Goal: Information Seeking & Learning: Check status

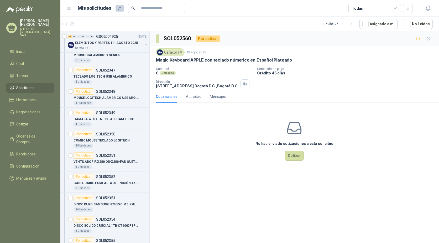
scroll to position [289, 0]
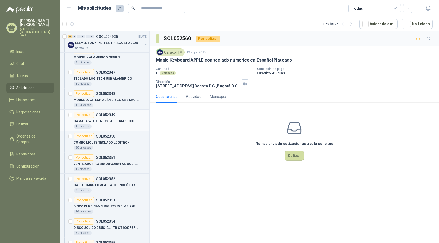
click at [117, 125] on div "4 Unidades" at bounding box center [111, 126] width 74 height 4
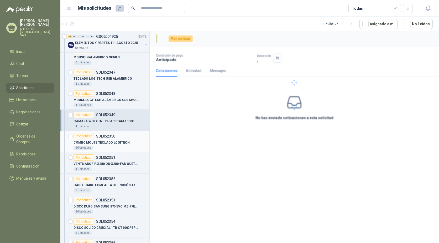
click at [115, 148] on div "20 Unidades" at bounding box center [111, 148] width 74 height 4
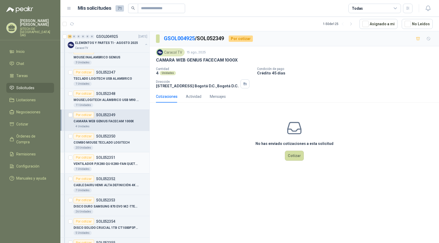
click at [111, 169] on div "1 Unidades" at bounding box center [111, 169] width 74 height 4
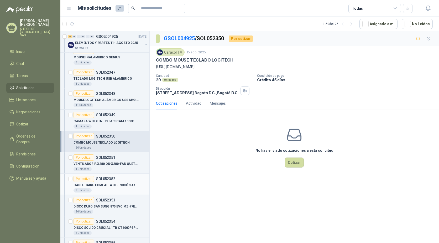
click at [110, 184] on p "CABLE DAIRU HDMI ALTA DEFINICIÓN 4K 2M" at bounding box center [106, 185] width 65 height 5
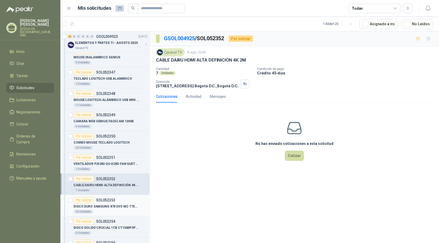
click at [108, 204] on p "DISCO DURO SAMSUNG 870 EVO MZ-77E1T0 1TB" at bounding box center [106, 206] width 65 height 5
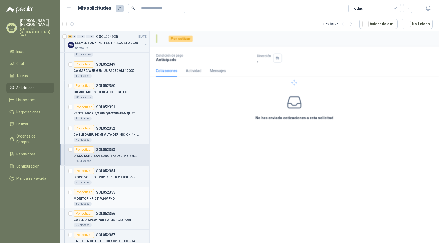
scroll to position [341, 0]
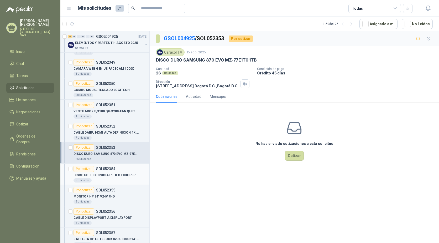
click at [111, 173] on p "DISCO SOLIDO CRUCIAL 1TB CT1000P3PSSD" at bounding box center [106, 175] width 65 height 5
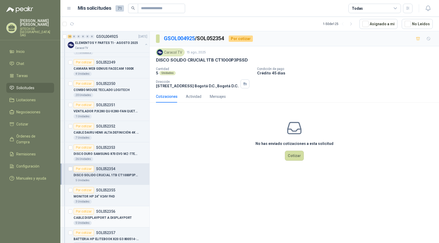
click at [105, 218] on p "CABLE DISPLAYPORT A DISPLAYPORT" at bounding box center [103, 217] width 58 height 5
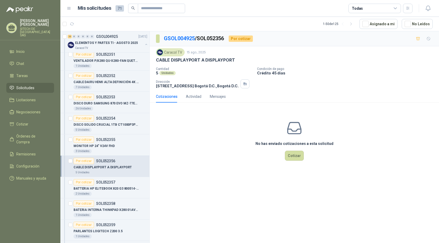
scroll to position [394, 0]
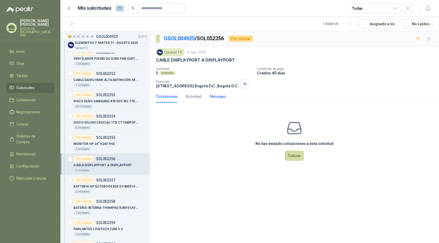
click at [211, 95] on div "Mensajes" at bounding box center [218, 97] width 16 height 6
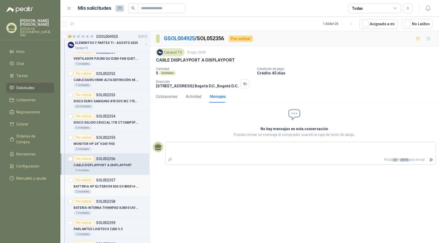
click at [88, 192] on div "2 Unidades" at bounding box center [83, 191] width 18 height 4
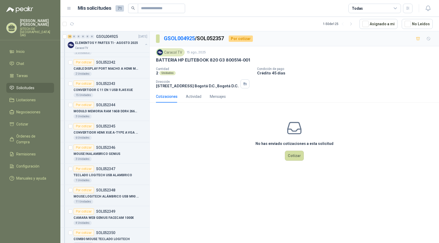
scroll to position [184, 0]
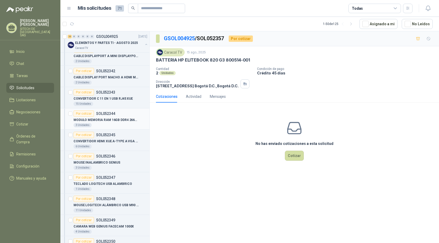
click at [104, 123] on div "3 Unidades" at bounding box center [111, 125] width 74 height 4
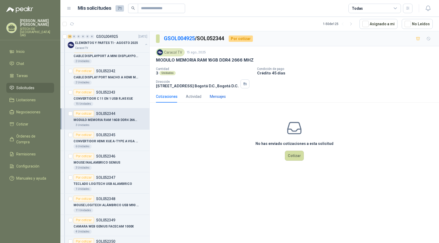
click at [224, 97] on div "Mensajes" at bounding box center [218, 97] width 16 height 6
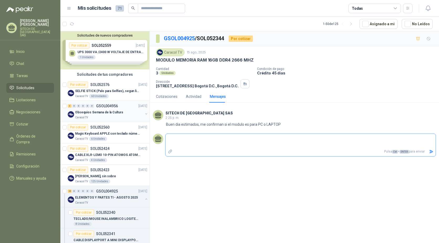
scroll to position [53, 0]
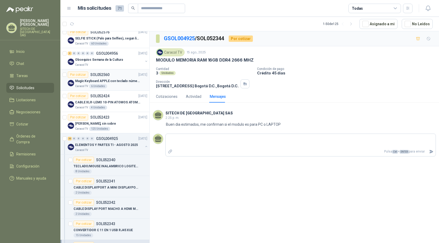
click at [97, 87] on div "6 Unidades" at bounding box center [98, 86] width 18 height 4
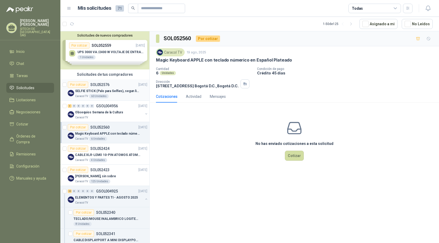
click at [84, 91] on p "SELFIE STICK (Palo para Selfies), segun link adjunto" at bounding box center [107, 91] width 65 height 5
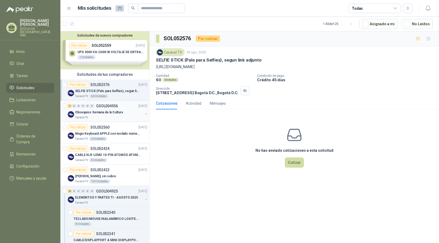
click at [100, 116] on div "Caracol TV" at bounding box center [109, 117] width 68 height 4
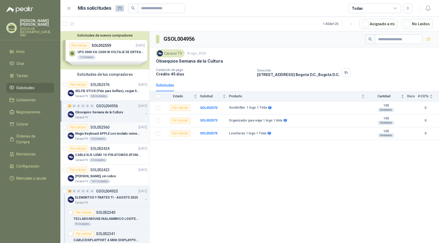
click at [102, 139] on div "6 Unidades" at bounding box center [98, 139] width 18 height 4
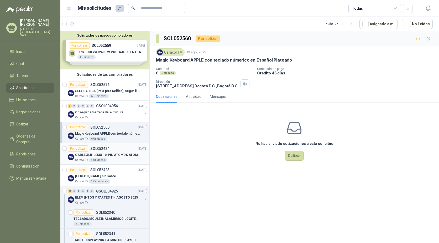
click at [101, 155] on p "CABLE XLR-LEMO 10-PIN ATOMOS ATOMCAB016" at bounding box center [107, 154] width 65 height 5
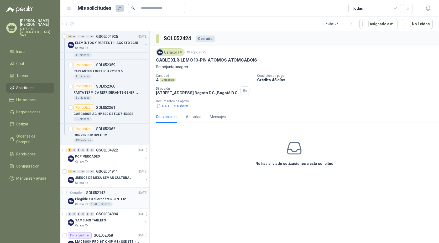
scroll to position [604, 0]
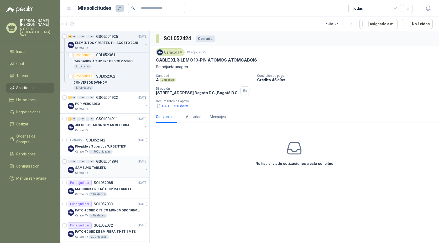
click at [93, 173] on div "Caracol TV" at bounding box center [109, 173] width 68 height 4
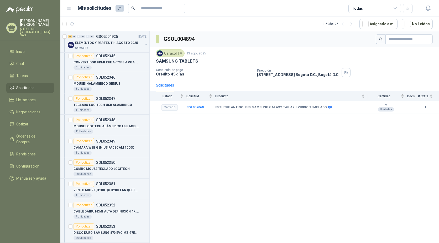
scroll to position [289, 0]
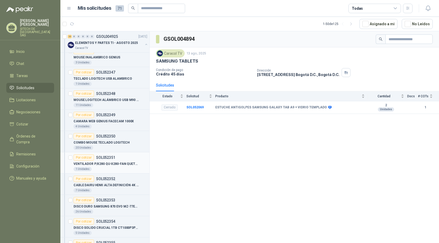
click at [102, 163] on p "VENTILADOR P/X280 QU-X280-FAN QUETTERLEE" at bounding box center [106, 163] width 65 height 5
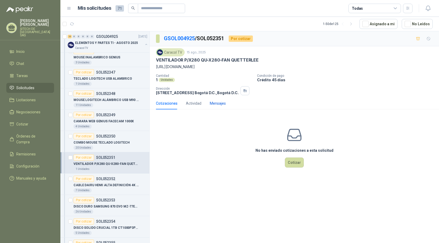
click at [215, 104] on div "Mensajes" at bounding box center [218, 103] width 16 height 6
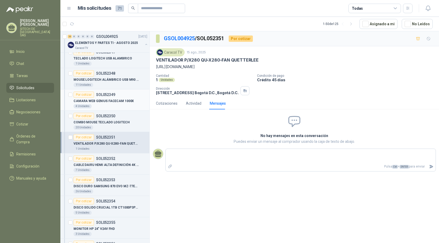
scroll to position [315, 0]
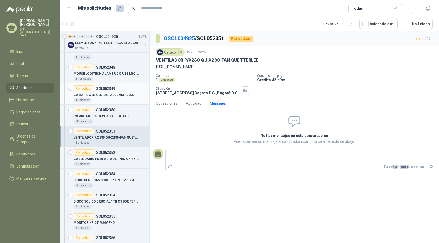
click at [101, 162] on div "7 Unidades" at bounding box center [111, 164] width 74 height 4
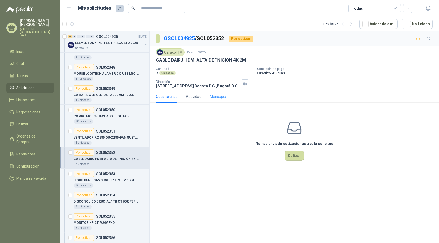
click at [225, 93] on div "Mensajes" at bounding box center [218, 96] width 16 height 12
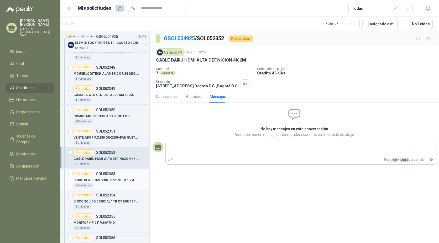
click at [96, 175] on p "SOL052353" at bounding box center [105, 174] width 19 height 4
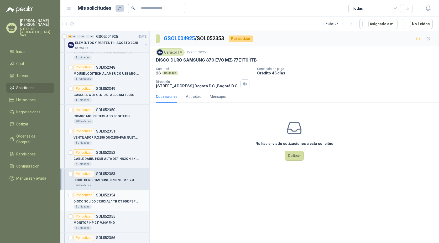
click at [105, 196] on p "SOL052354" at bounding box center [105, 195] width 19 height 4
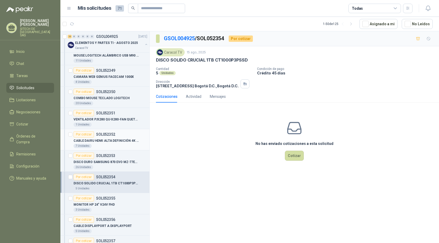
scroll to position [341, 0]
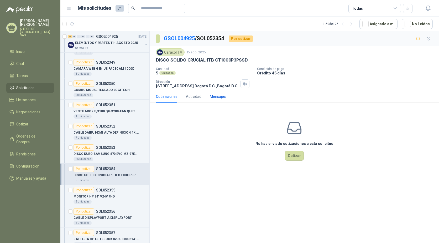
click at [213, 97] on div "Mensajes" at bounding box center [218, 97] width 16 height 6
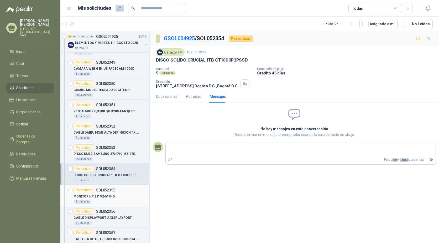
click at [98, 201] on div "3 Unidades" at bounding box center [111, 201] width 74 height 4
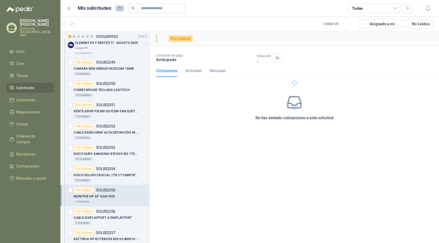
scroll to position [394, 0]
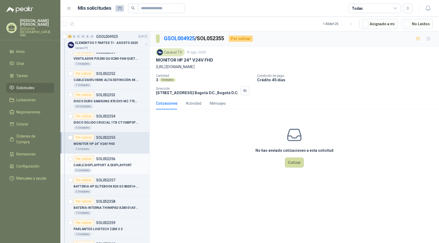
click at [101, 167] on p "CABLE DISPLAYPORT A DISPLAYPORT" at bounding box center [103, 165] width 58 height 5
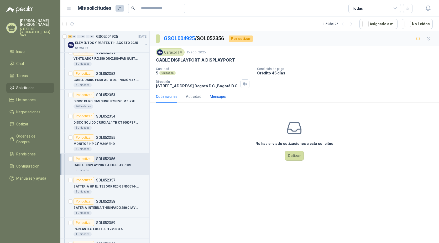
click at [213, 95] on div "Mensajes" at bounding box center [218, 97] width 16 height 6
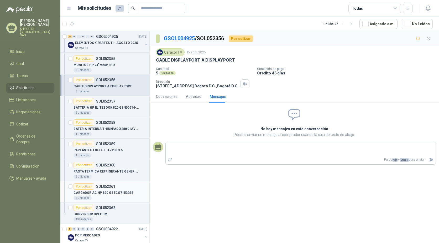
scroll to position [499, 0]
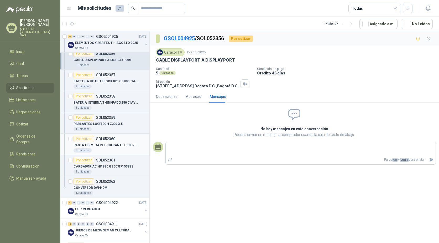
click at [108, 145] on p "PASTA TERMICA REFRIGERANTE GENERICA" at bounding box center [106, 145] width 65 height 5
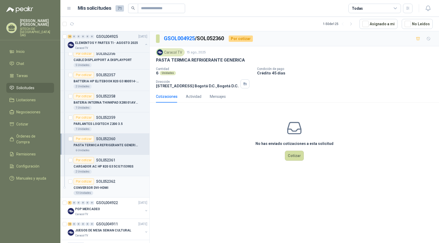
click at [108, 192] on div "13 Unidades" at bounding box center [111, 193] width 74 height 4
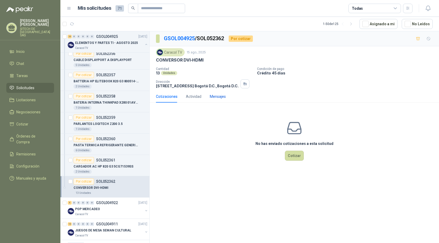
click at [217, 94] on div "Mensajes" at bounding box center [218, 97] width 16 height 6
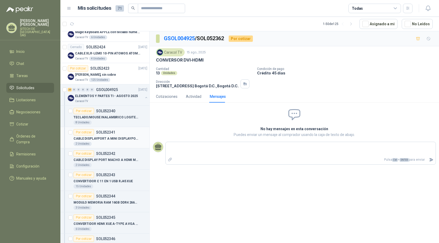
scroll to position [131, 0]
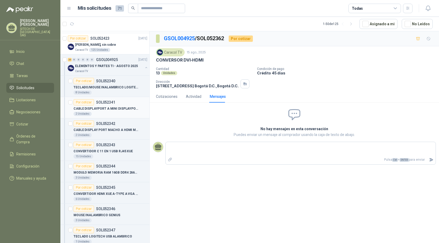
click at [112, 108] on p "CABLE DISPLAYPORT A MINI DISPLAYPORT" at bounding box center [106, 108] width 65 height 5
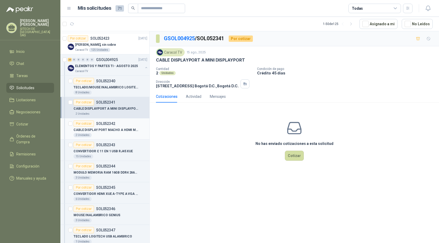
click at [116, 135] on div "2 Unidades" at bounding box center [111, 135] width 74 height 4
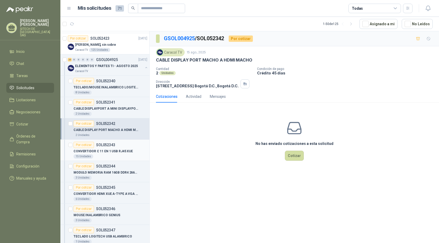
click at [108, 154] on div "15 Unidades" at bounding box center [111, 156] width 74 height 4
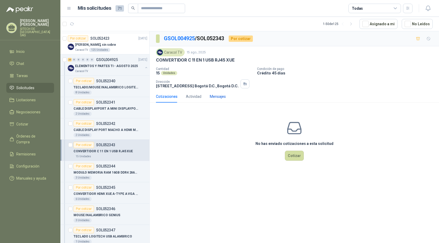
click at [212, 97] on div "Mensajes" at bounding box center [218, 97] width 16 height 6
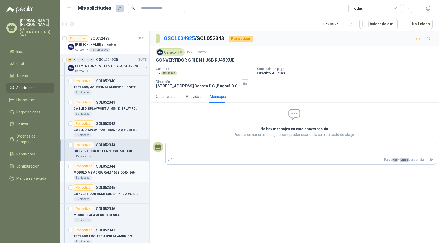
click at [102, 177] on div "3 Unidades" at bounding box center [111, 177] width 74 height 4
